Goal: Ask a question

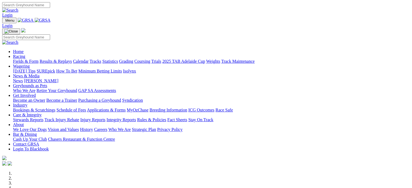
click at [30, 64] on link "Wagering" at bounding box center [21, 66] width 17 height 5
click at [126, 108] on link "Applications & Forms" at bounding box center [106, 110] width 39 height 5
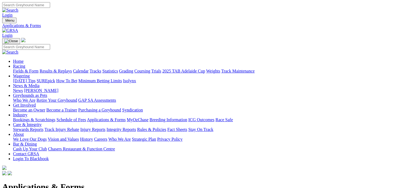
click at [39, 152] on link "Contact GRSA" at bounding box center [26, 154] width 26 height 5
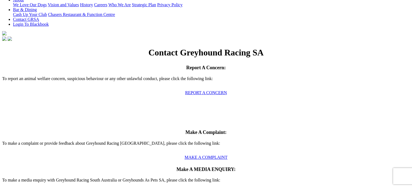
scroll to position [135, 0]
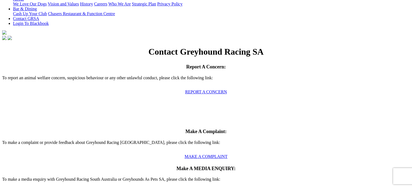
type input "Shaun"
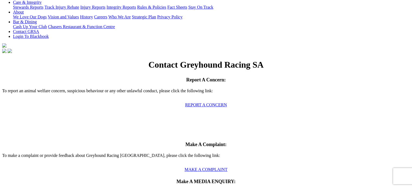
type input "Beirne"
type input "shaun.beirne88@gmail.com"
type input "Bookmaker Race Fields Approval"
type textarea "H"
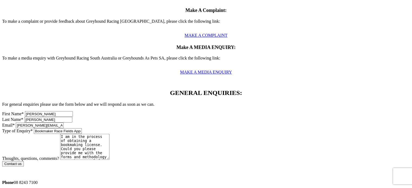
scroll to position [258, 0]
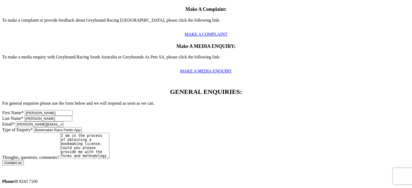
type textarea "I am in the process of obtaining a bookmaking license. Could you please provide…"
click at [24, 160] on input "Contact us" at bounding box center [13, 163] width 22 height 6
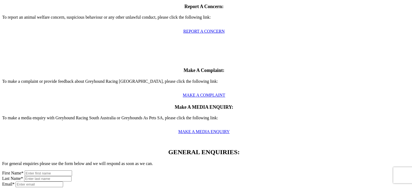
scroll to position [183, 0]
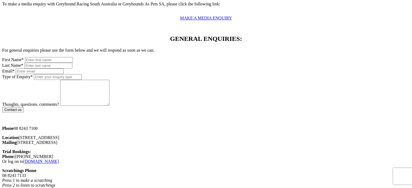
scroll to position [345, 0]
